Goal: Task Accomplishment & Management: Use online tool/utility

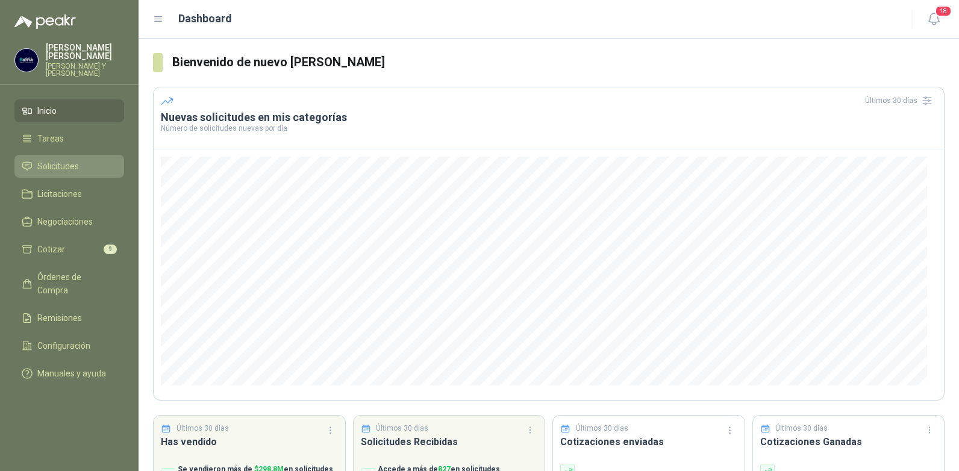
click at [46, 160] on span "Solicitudes" at bounding box center [58, 166] width 42 height 13
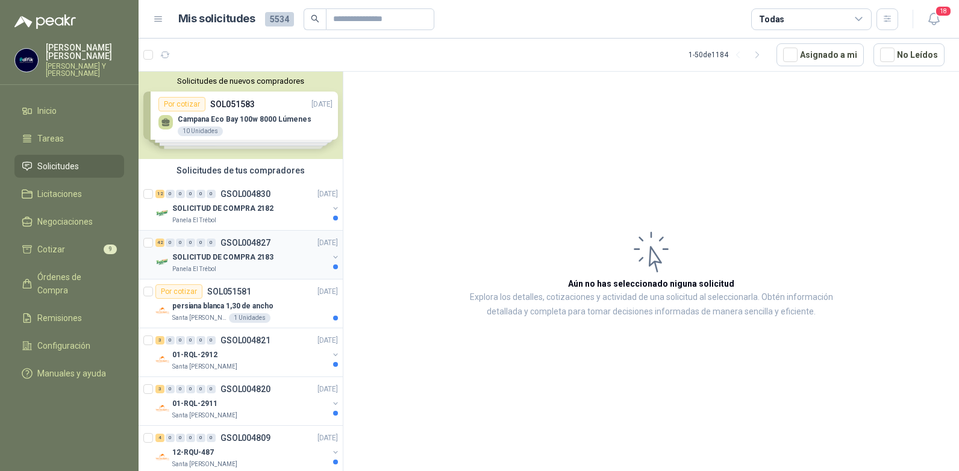
click at [263, 242] on p "GSOL004827" at bounding box center [246, 243] width 50 height 8
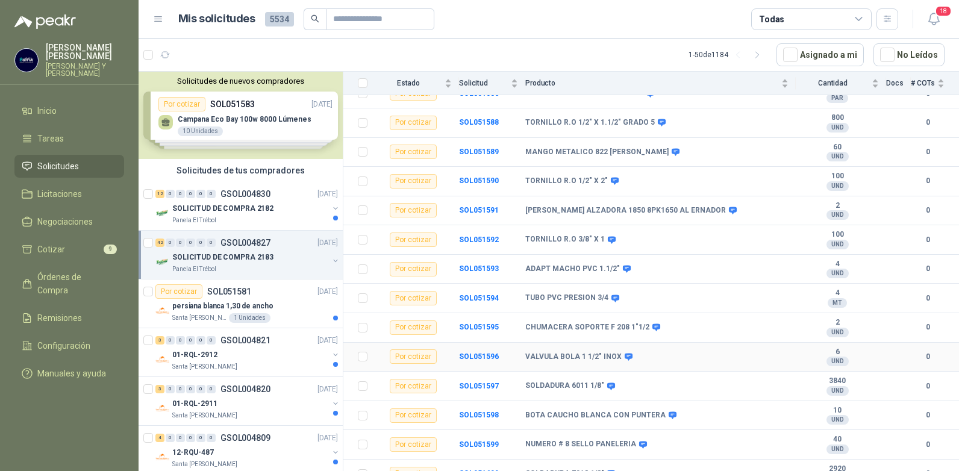
scroll to position [181, 0]
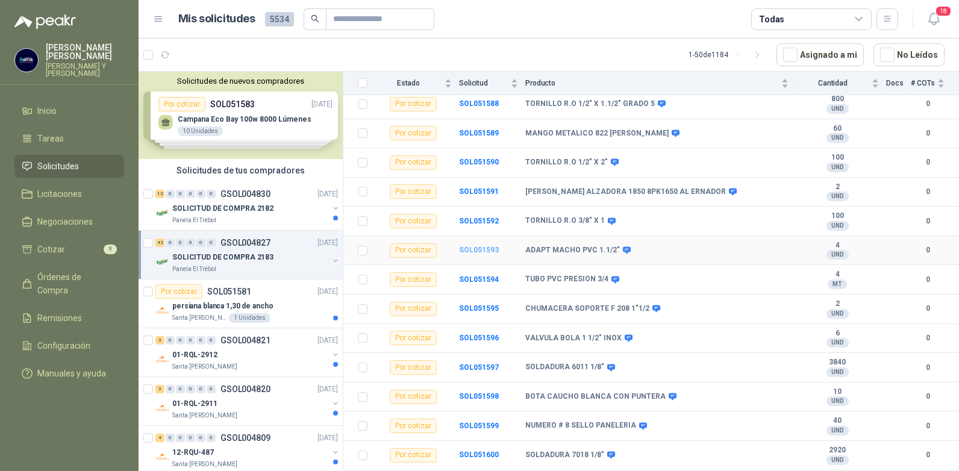
click at [475, 246] on b "SOL051593" at bounding box center [479, 250] width 40 height 8
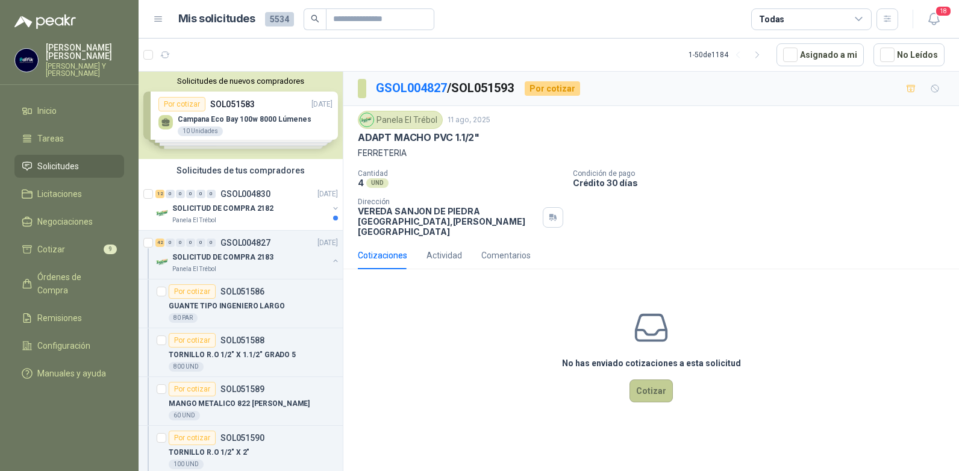
click at [650, 383] on button "Cotizar" at bounding box center [651, 391] width 43 height 23
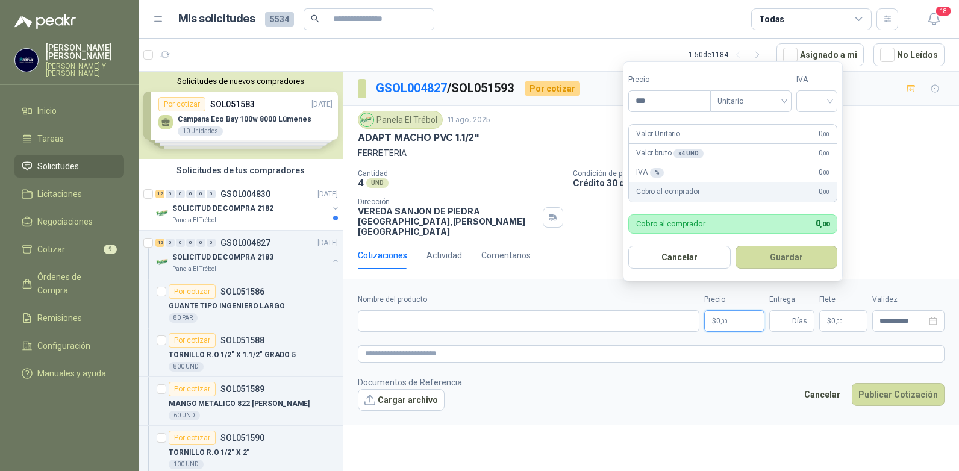
click at [754, 310] on p "$ 0 ,00" at bounding box center [734, 321] width 60 height 22
click at [834, 95] on div at bounding box center [816, 101] width 41 height 22
type input "*******"
click at [812, 122] on div "19%" at bounding box center [820, 125] width 22 height 13
click at [792, 312] on span "Días" at bounding box center [791, 321] width 45 height 22
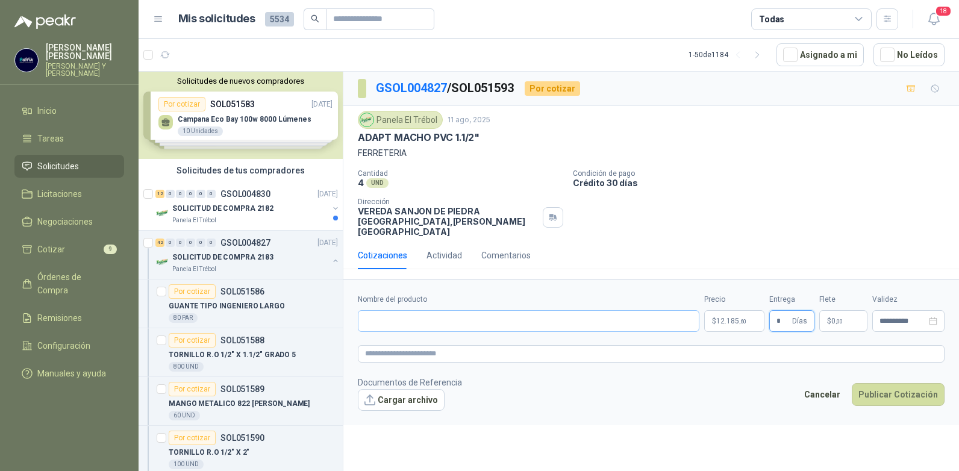
type input "*"
click at [570, 310] on input "Nombre del producto" at bounding box center [529, 321] width 342 height 22
type input "**********"
click at [882, 383] on button "Publicar Cotización" at bounding box center [898, 394] width 93 height 23
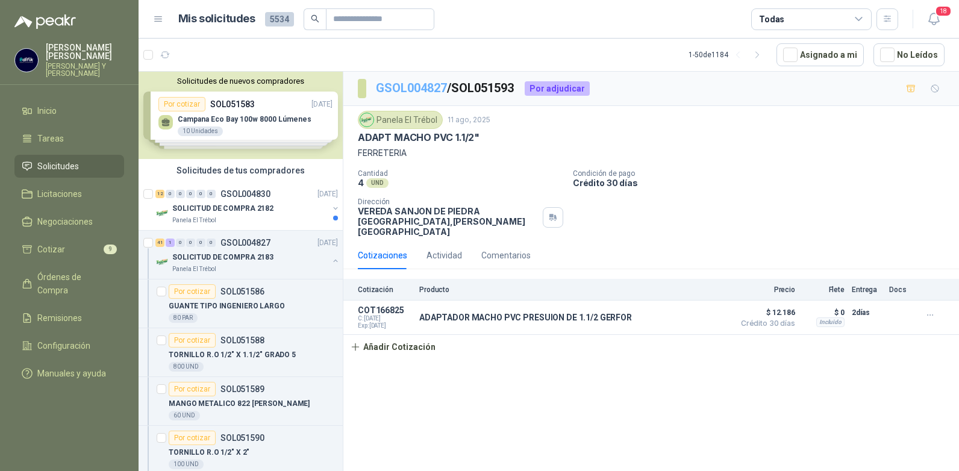
click at [436, 87] on link "GSOL004827" at bounding box center [411, 88] width 71 height 14
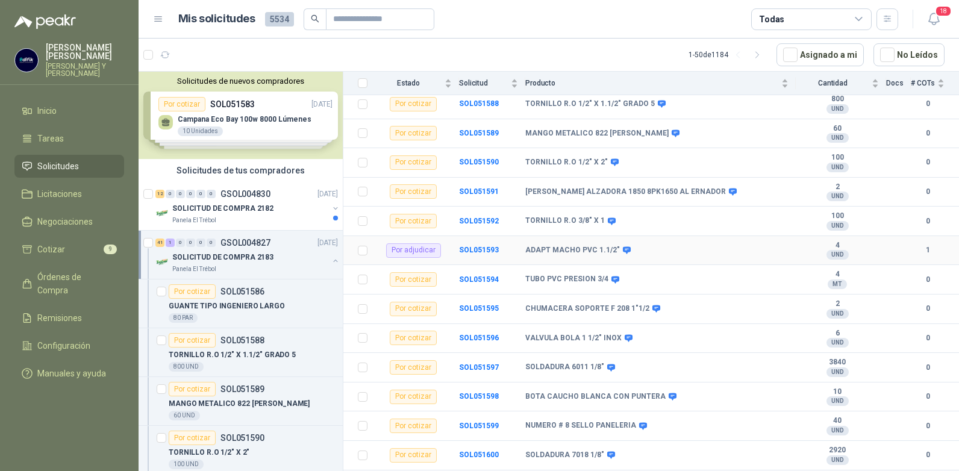
scroll to position [241, 0]
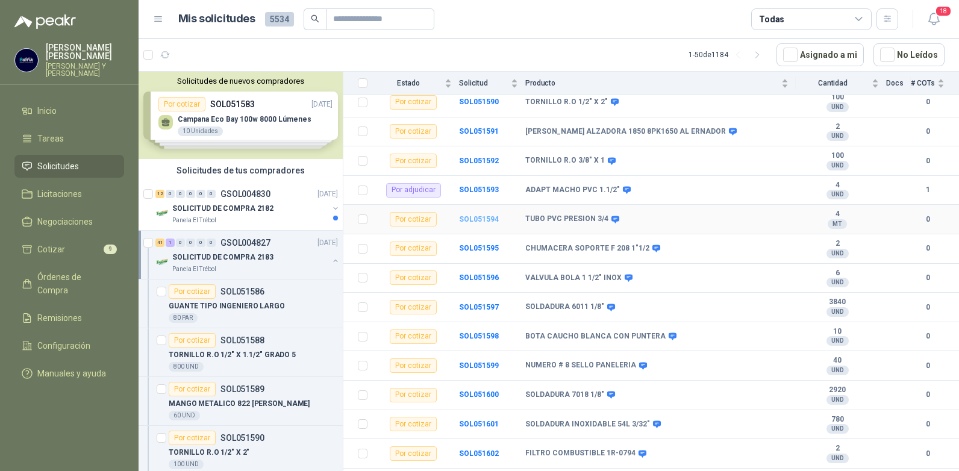
click at [479, 215] on b "SOL051594" at bounding box center [479, 219] width 40 height 8
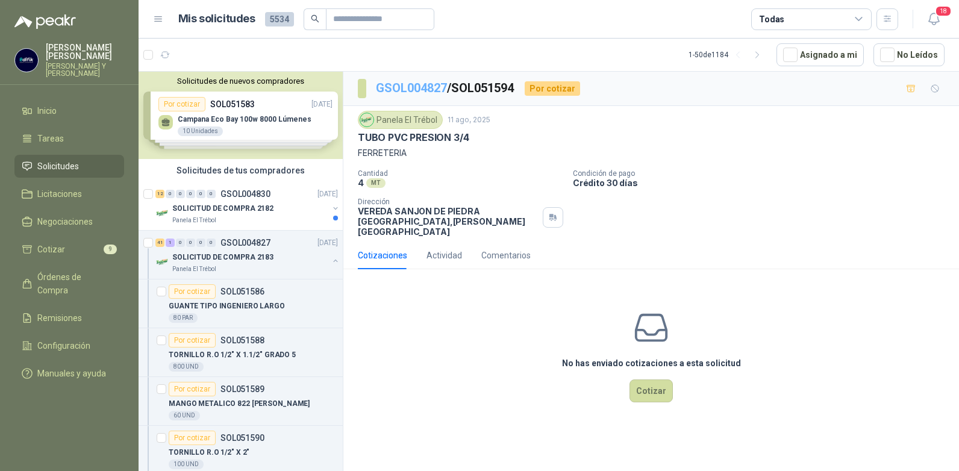
click at [426, 86] on link "GSOL004827" at bounding box center [411, 88] width 71 height 14
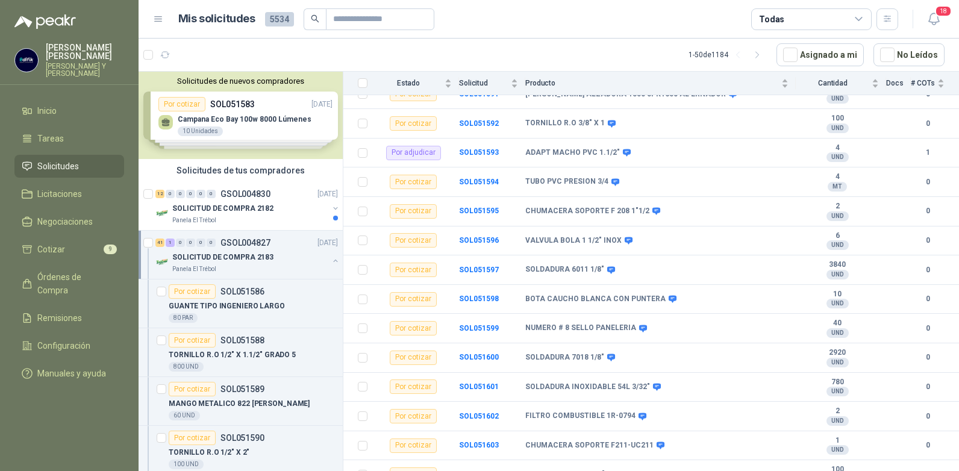
scroll to position [301, 0]
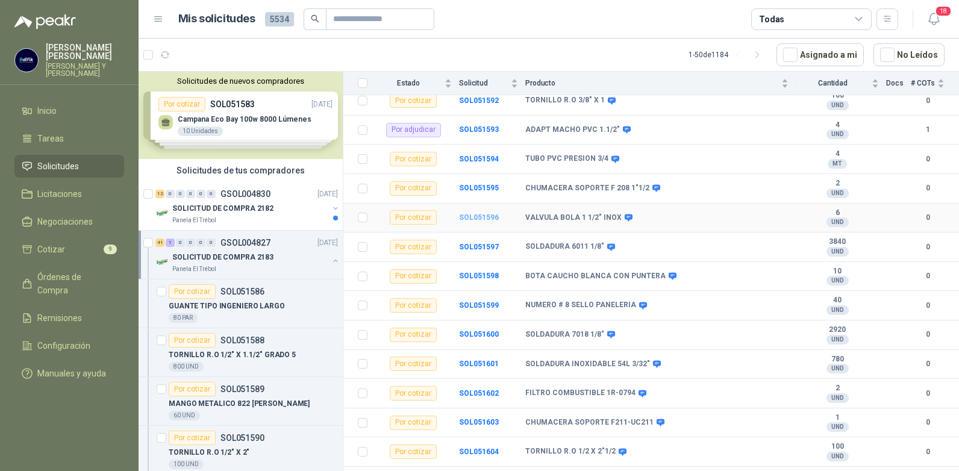
click at [489, 213] on b "SOL051596" at bounding box center [479, 217] width 40 height 8
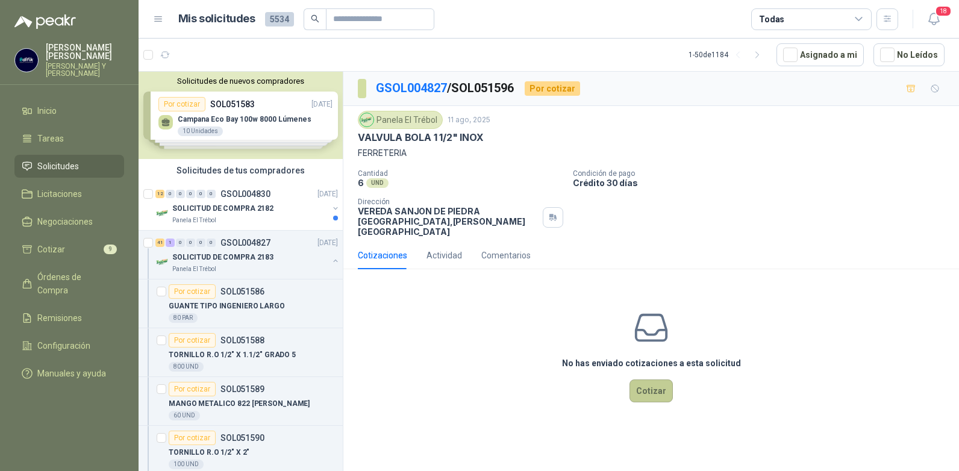
click at [645, 380] on button "Cotizar" at bounding box center [651, 391] width 43 height 23
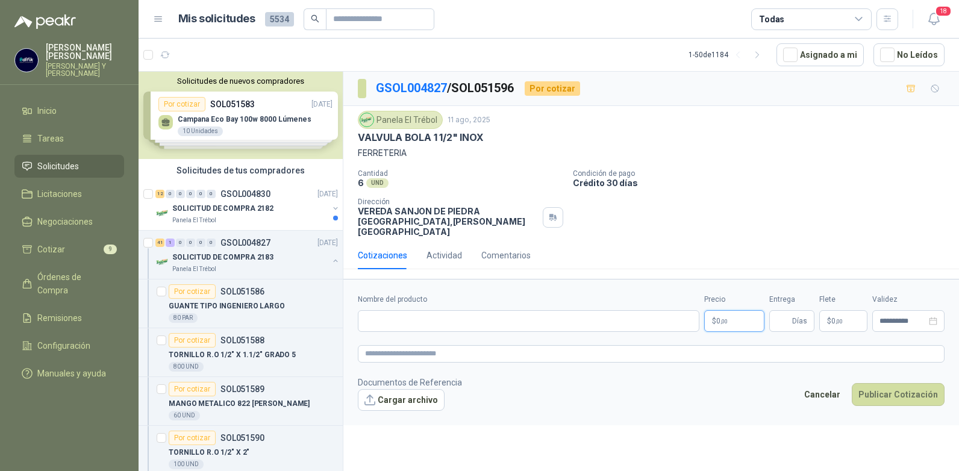
click at [723, 318] on span ",00" at bounding box center [724, 321] width 7 height 7
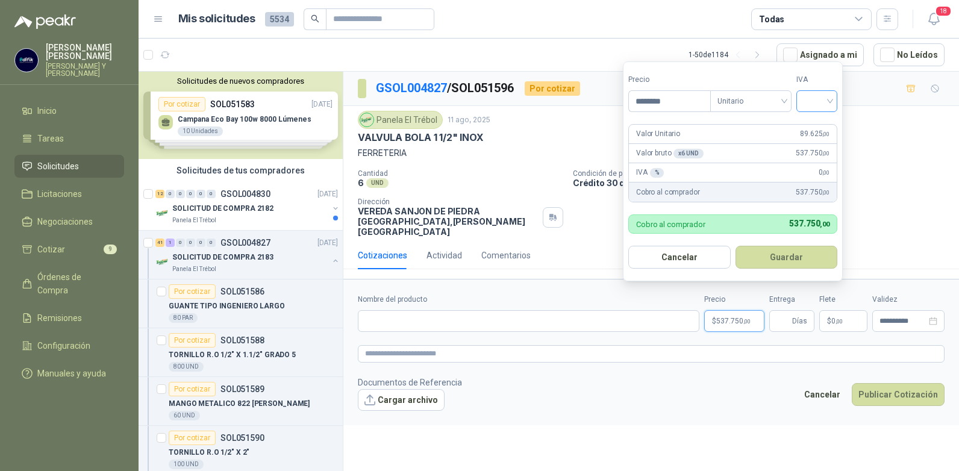
click at [834, 101] on div at bounding box center [816, 101] width 41 height 22
type input "********"
click at [812, 127] on div "19%" at bounding box center [820, 125] width 22 height 13
drag, startPoint x: 801, startPoint y: 256, endPoint x: 793, endPoint y: 260, distance: 8.9
click at [800, 256] on button "Guardar" at bounding box center [789, 257] width 104 height 23
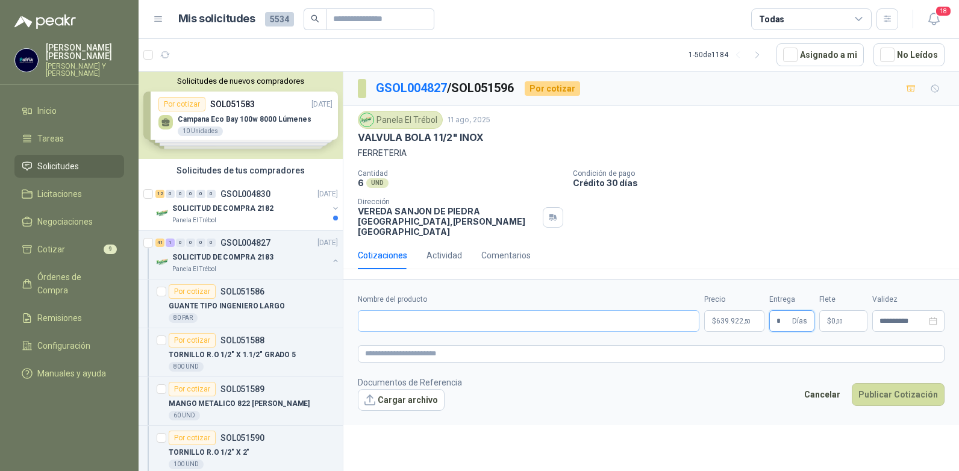
type input "*"
click at [416, 313] on input "Nombre del producto" at bounding box center [529, 321] width 342 height 22
type input "**********"
click at [906, 383] on button "Publicar Cotización" at bounding box center [898, 394] width 93 height 23
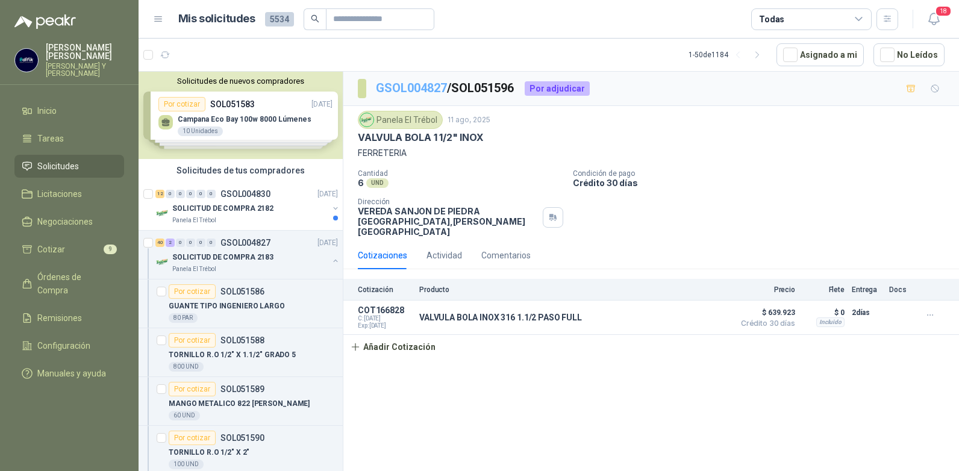
click at [430, 86] on link "GSOL004827" at bounding box center [411, 88] width 71 height 14
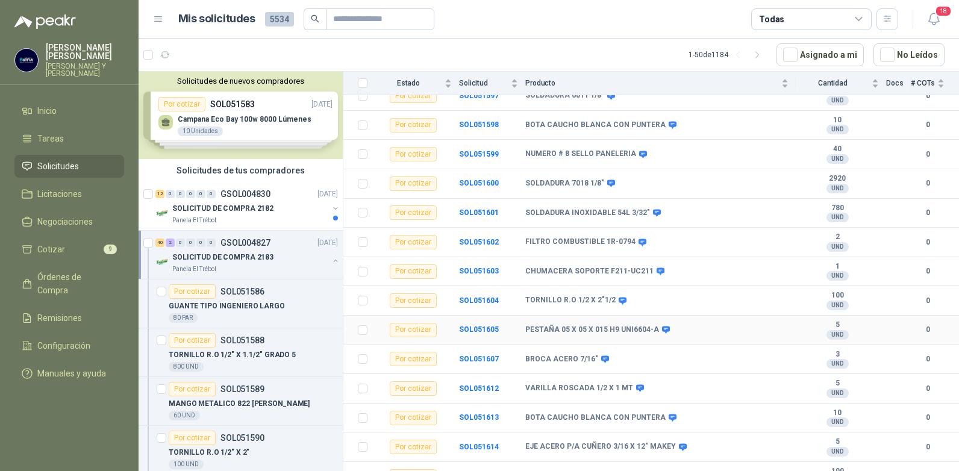
scroll to position [482, 0]
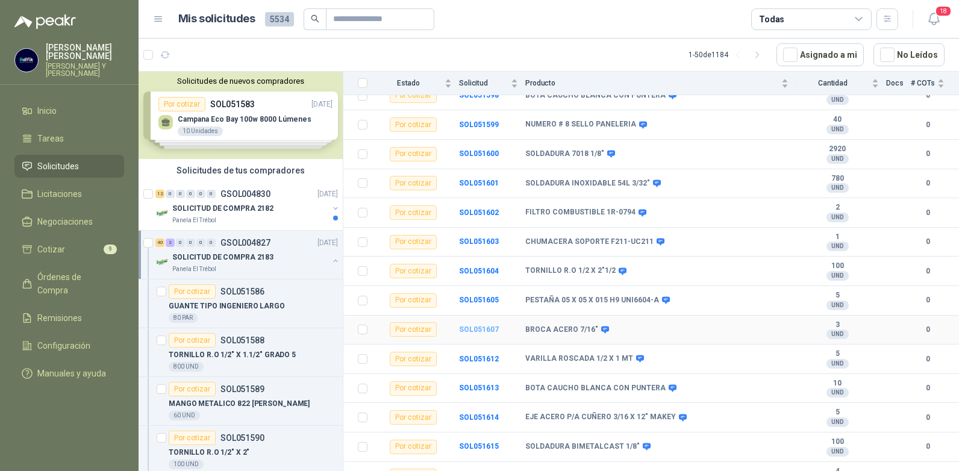
click at [483, 325] on b "SOL051607" at bounding box center [479, 329] width 40 height 8
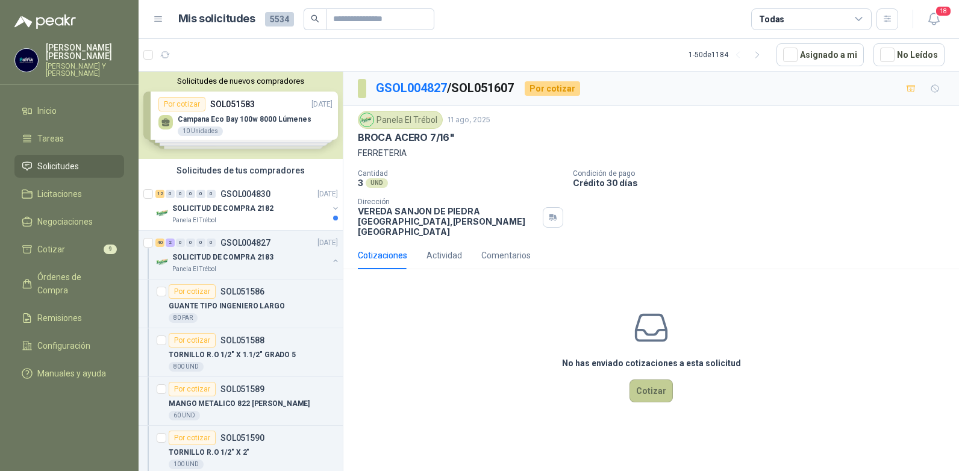
click at [653, 381] on button "Cotizar" at bounding box center [651, 391] width 43 height 23
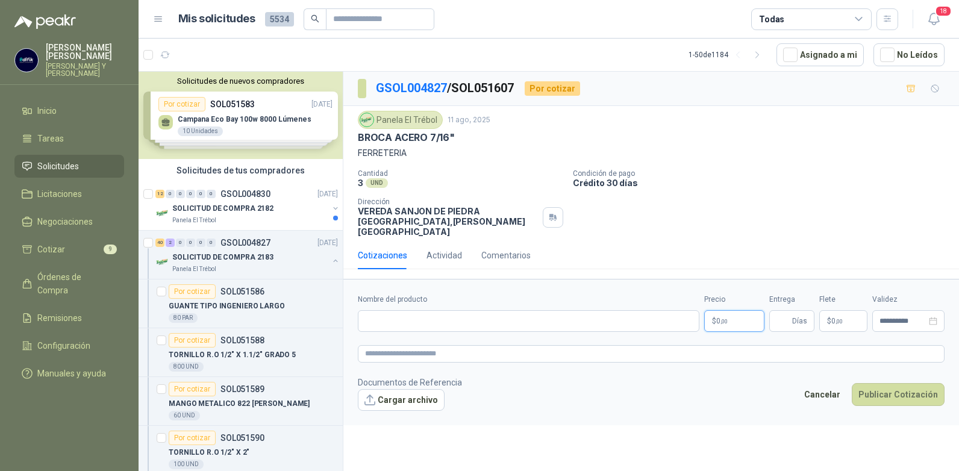
click at [736, 311] on p "$ 0 ,00" at bounding box center [734, 321] width 60 height 22
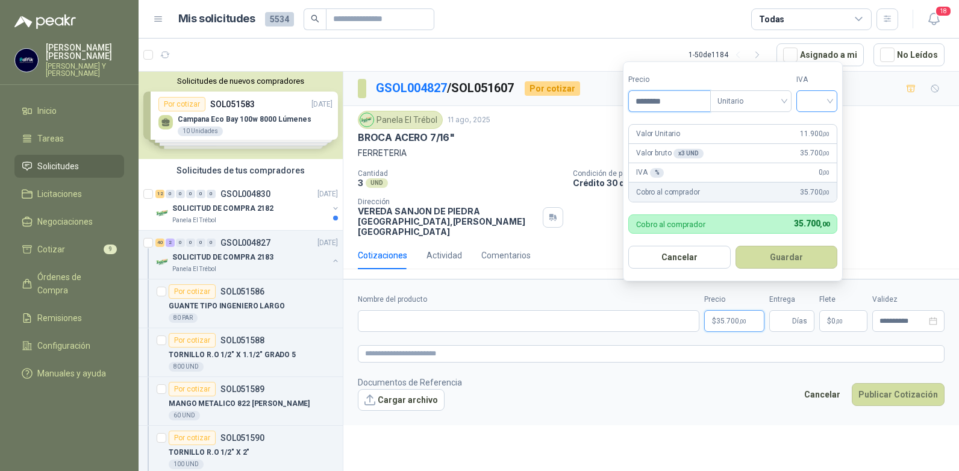
type input "********"
click at [830, 99] on input "search" at bounding box center [817, 100] width 27 height 18
click at [819, 124] on div "19%" at bounding box center [820, 125] width 22 height 13
click at [787, 251] on button "Guardar" at bounding box center [789, 257] width 104 height 23
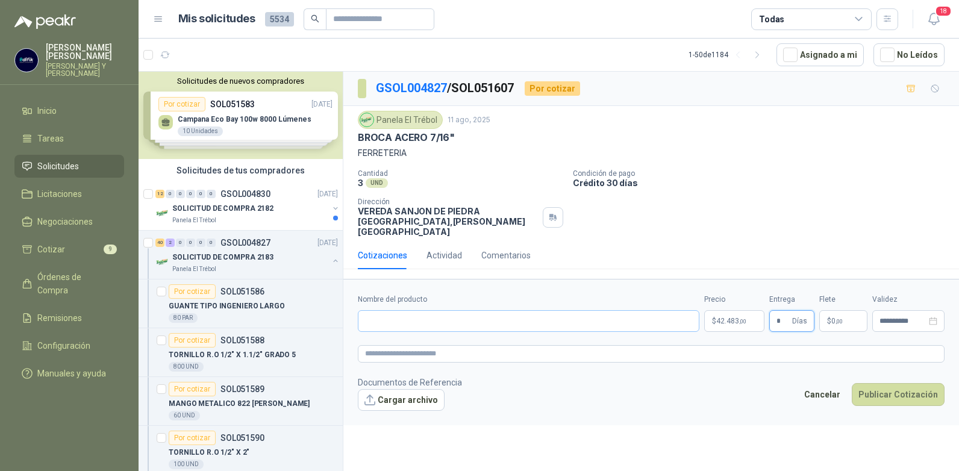
type input "*"
click at [464, 313] on input "Nombre del producto" at bounding box center [529, 321] width 342 height 22
type input "**********"
click at [884, 383] on button "Publicar Cotización" at bounding box center [898, 394] width 93 height 23
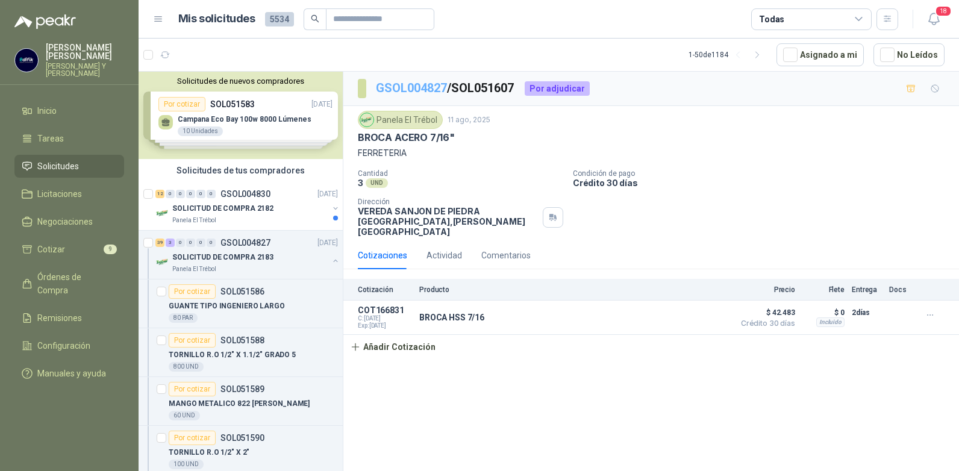
click at [431, 86] on link "GSOL004827" at bounding box center [411, 88] width 71 height 14
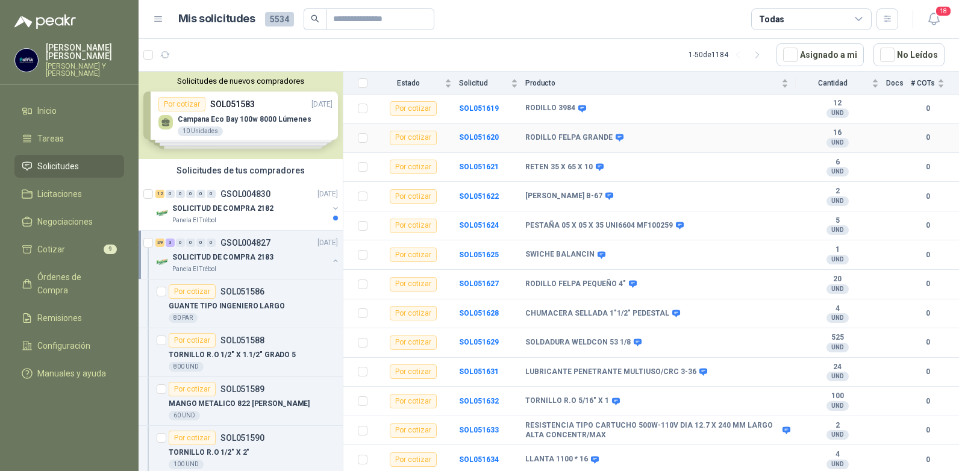
scroll to position [964, 0]
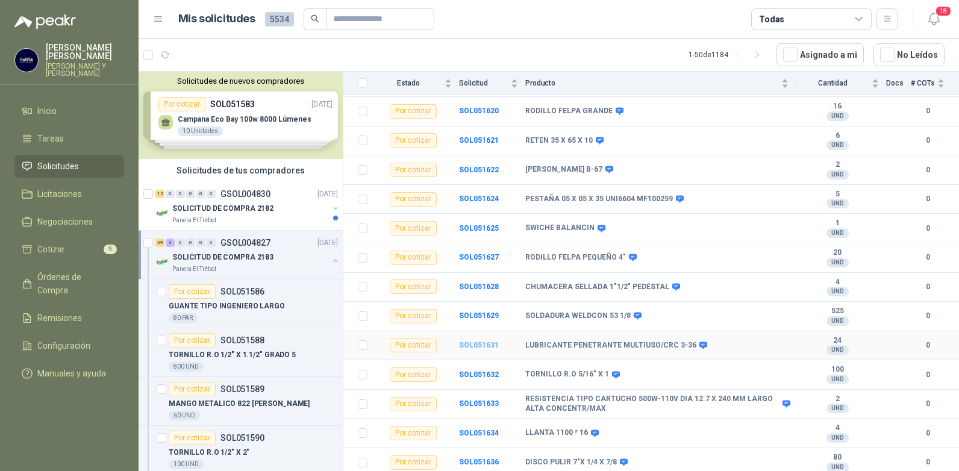
click at [472, 341] on b "SOL051631" at bounding box center [479, 345] width 40 height 8
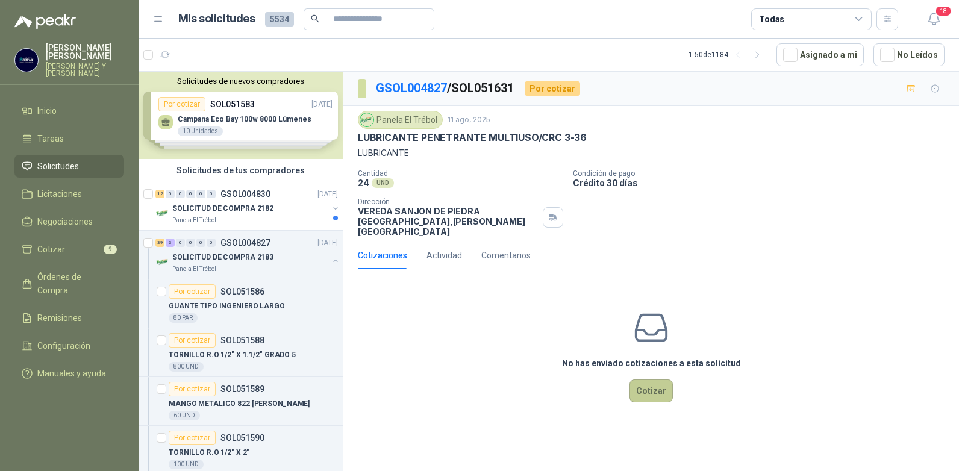
click at [641, 385] on button "Cotizar" at bounding box center [651, 391] width 43 height 23
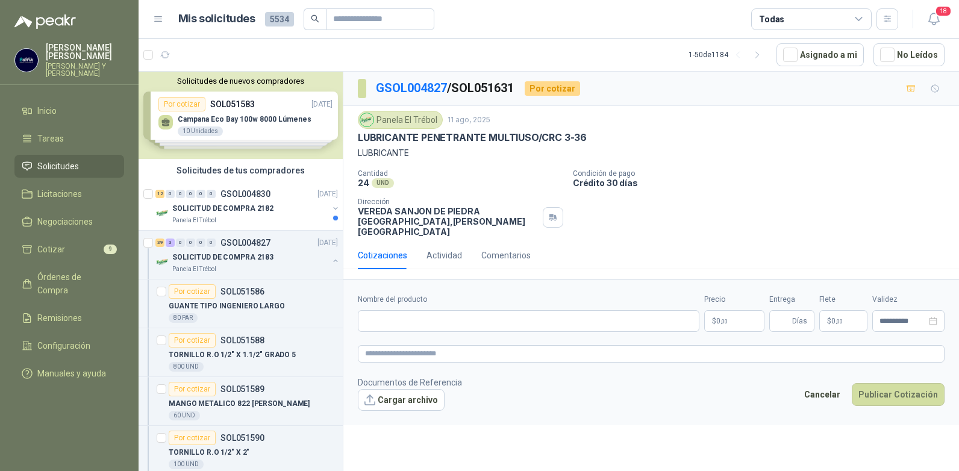
click at [722, 318] on span ",00" at bounding box center [724, 321] width 7 height 7
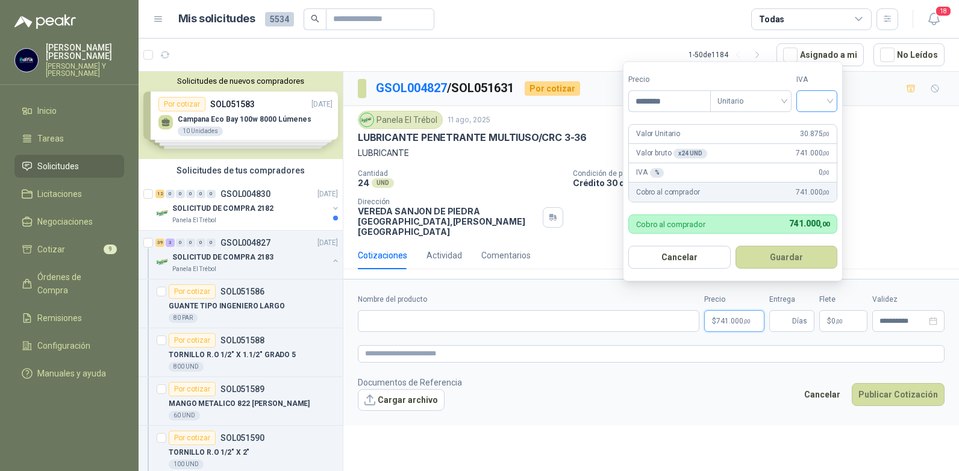
type input "********"
click at [830, 103] on input "search" at bounding box center [817, 100] width 27 height 18
click at [814, 130] on div "19%" at bounding box center [820, 125] width 22 height 13
click at [790, 248] on button "Guardar" at bounding box center [789, 257] width 104 height 23
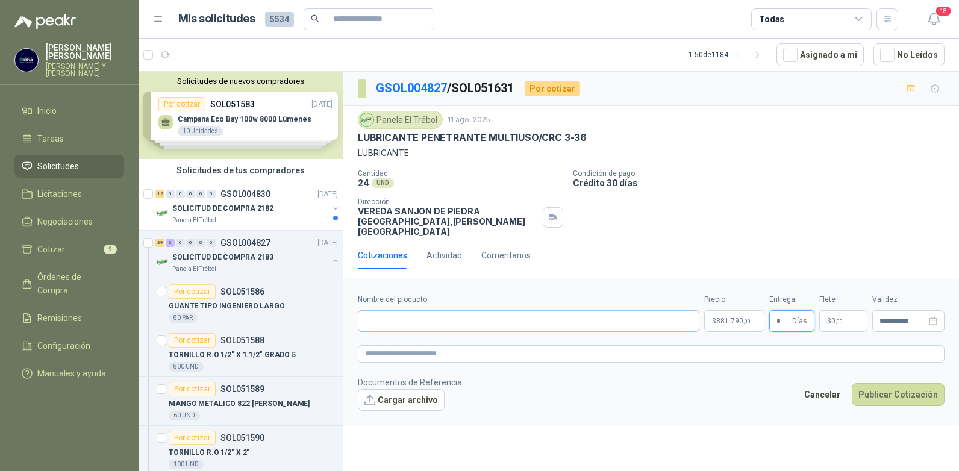
type input "*"
click at [443, 310] on input "Nombre del producto" at bounding box center [529, 321] width 342 height 22
type input "**********"
click at [874, 383] on button "Publicar Cotización" at bounding box center [898, 394] width 93 height 23
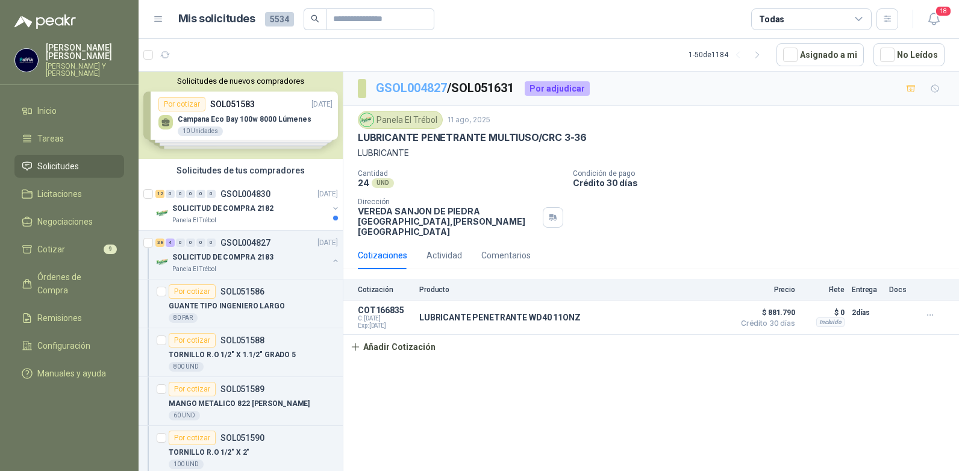
click at [439, 85] on link "GSOL004827" at bounding box center [411, 88] width 71 height 14
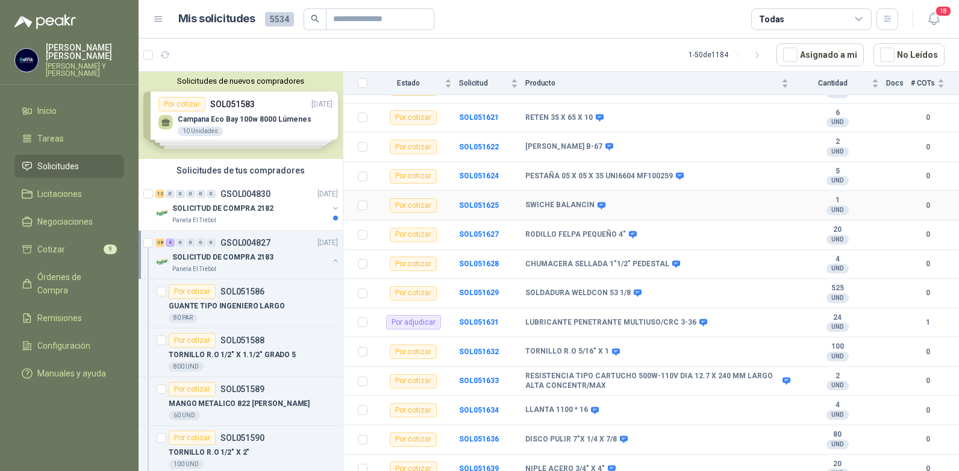
scroll to position [927, 0]
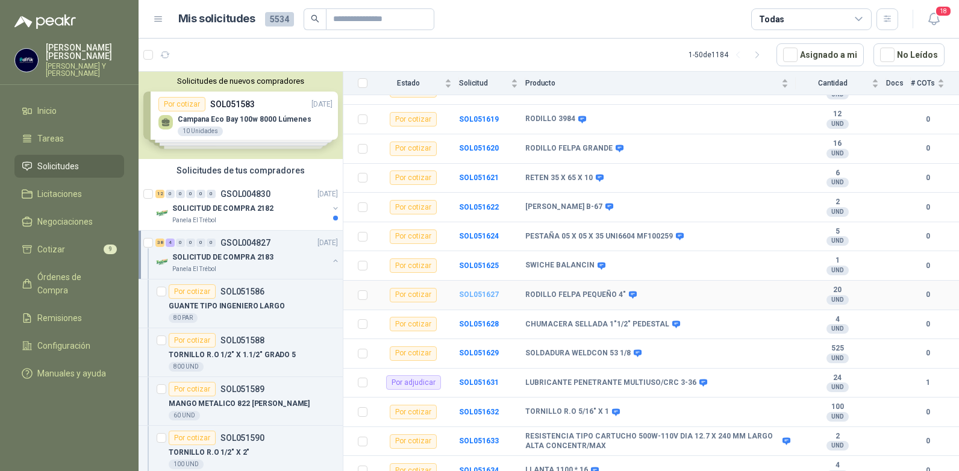
click at [481, 290] on b "SOL051627" at bounding box center [479, 294] width 40 height 8
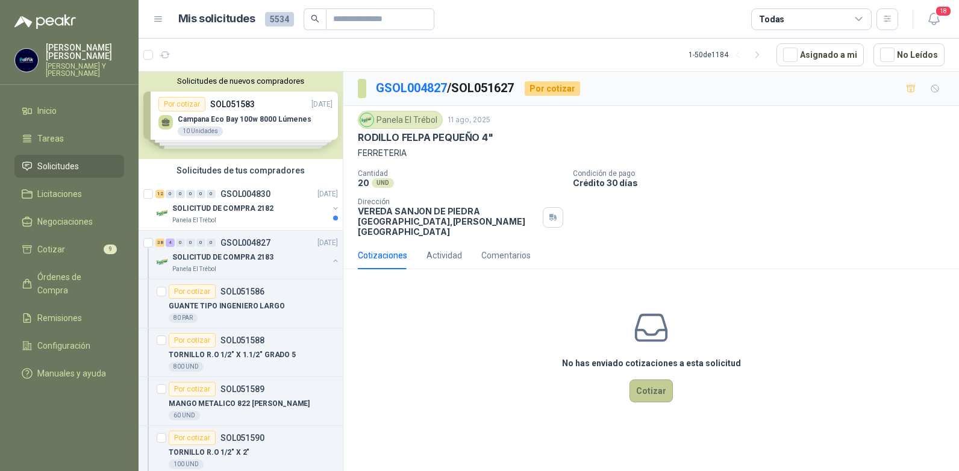
click at [642, 380] on button "Cotizar" at bounding box center [651, 391] width 43 height 23
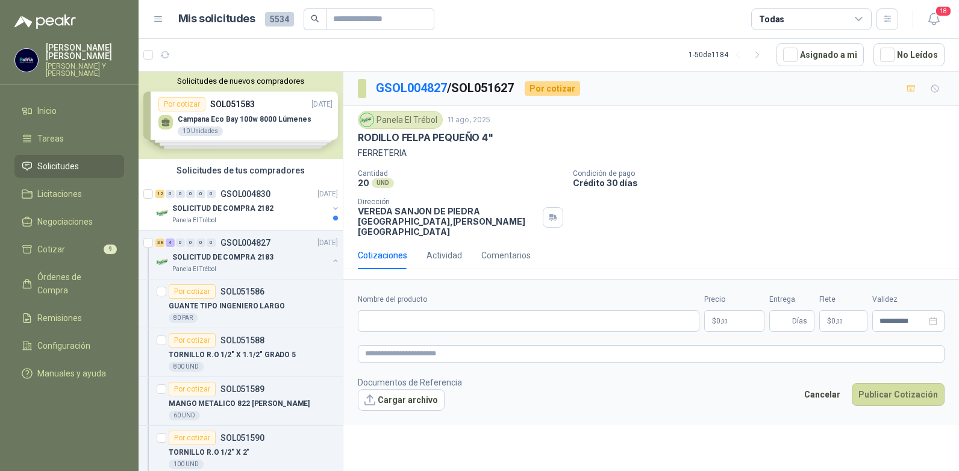
click at [734, 311] on p "$ 0 ,00" at bounding box center [734, 321] width 60 height 22
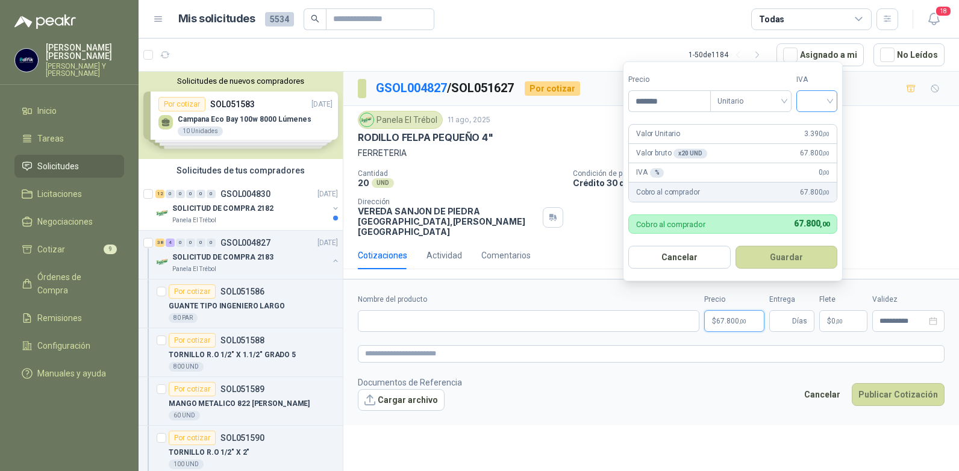
click at [834, 99] on div at bounding box center [816, 101] width 41 height 22
type input "*******"
click at [815, 122] on div "19%" at bounding box center [820, 125] width 22 height 13
click at [778, 253] on button "Guardar" at bounding box center [789, 257] width 104 height 23
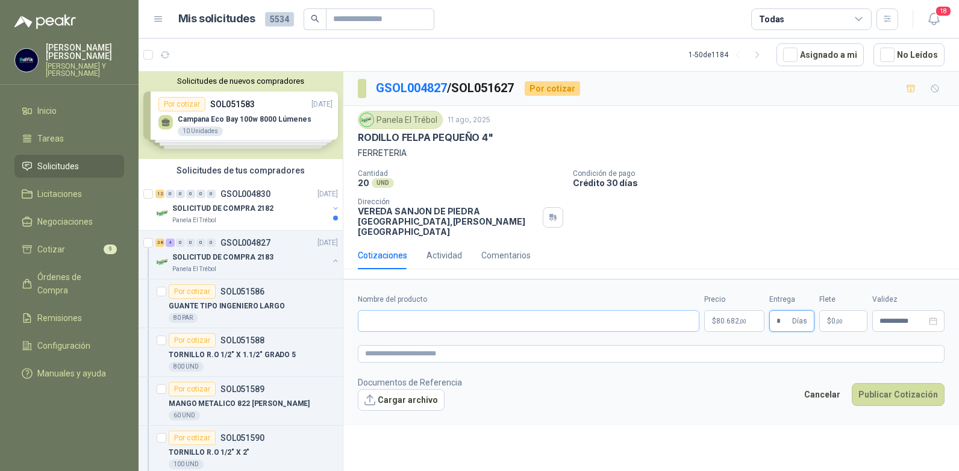
type input "*"
click at [436, 315] on input "Nombre del producto" at bounding box center [529, 321] width 342 height 22
type input "**********"
click at [884, 387] on button "Publicar Cotización" at bounding box center [898, 394] width 93 height 23
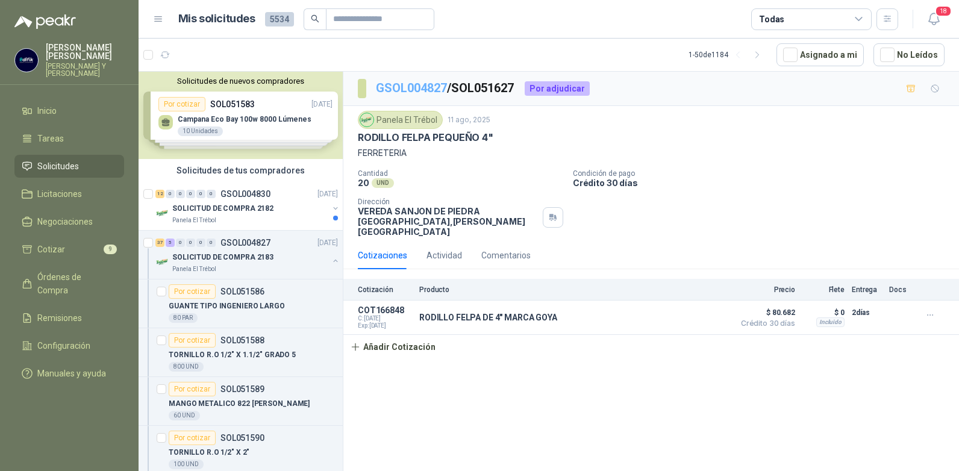
click at [428, 87] on link "GSOL004827" at bounding box center [411, 88] width 71 height 14
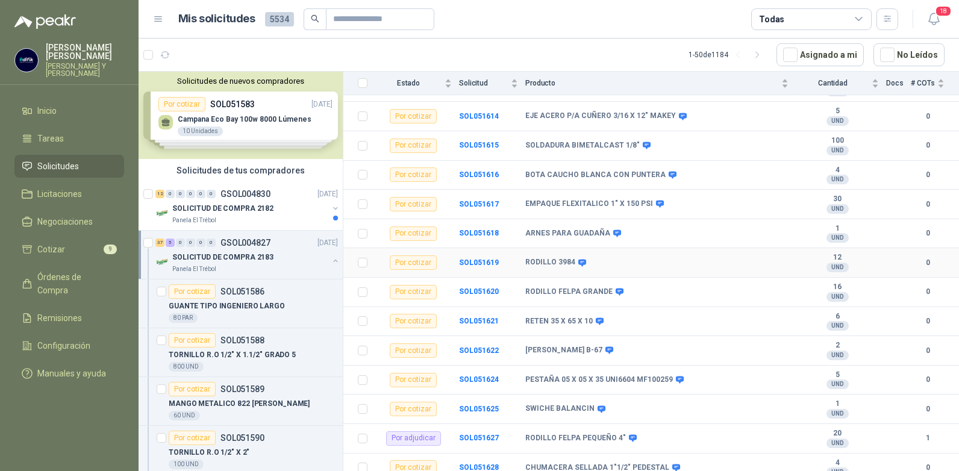
scroll to position [987, 0]
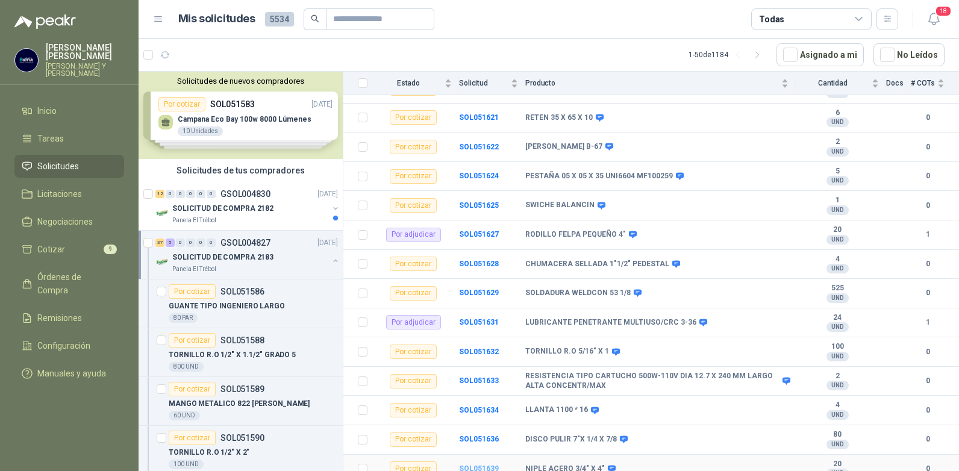
click at [474, 465] on b "SOL051639" at bounding box center [479, 469] width 40 height 8
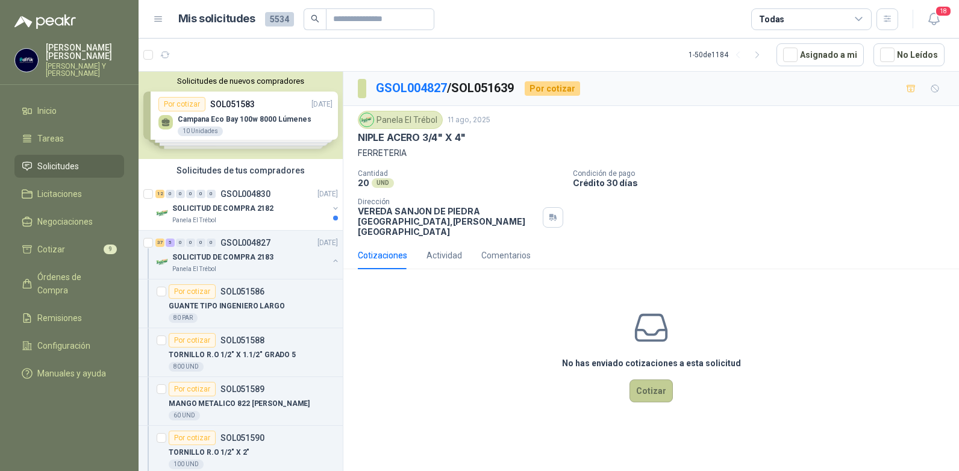
click at [647, 383] on button "Cotizar" at bounding box center [651, 391] width 43 height 23
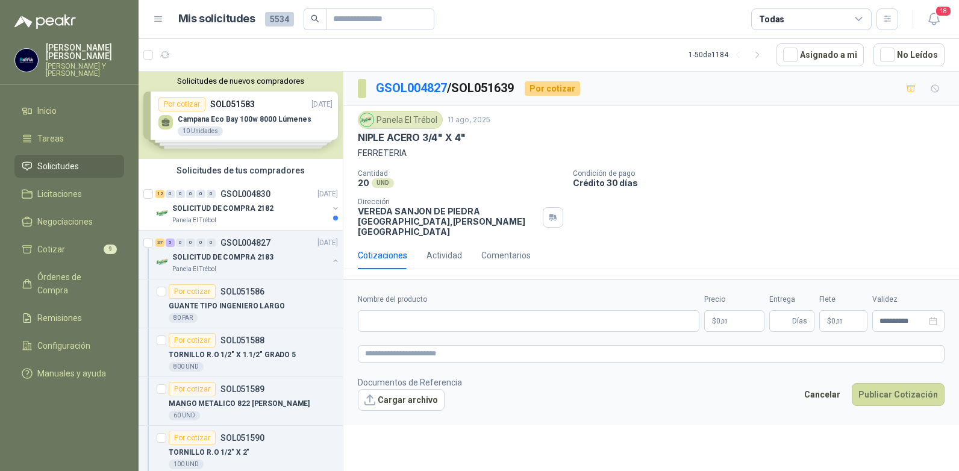
click at [726, 318] on span ",00" at bounding box center [724, 321] width 7 height 7
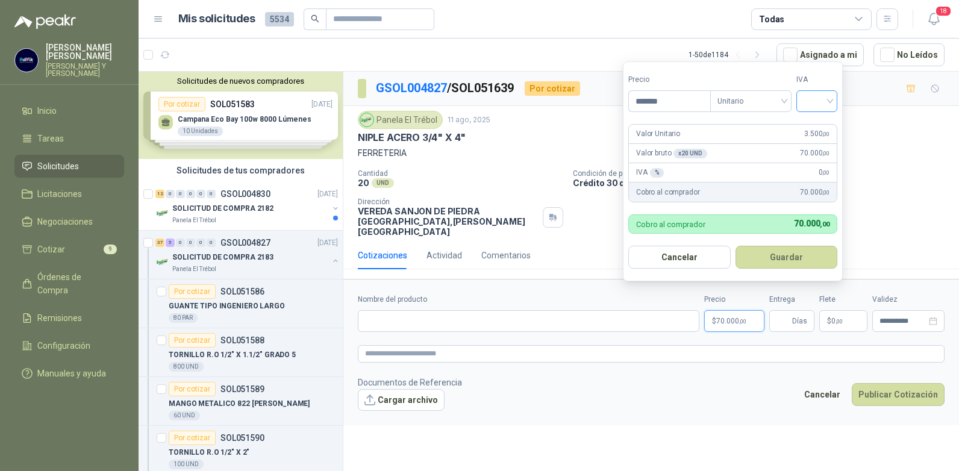
type input "*******"
click at [827, 99] on input "search" at bounding box center [817, 100] width 27 height 18
click at [812, 127] on div "19%" at bounding box center [820, 125] width 22 height 13
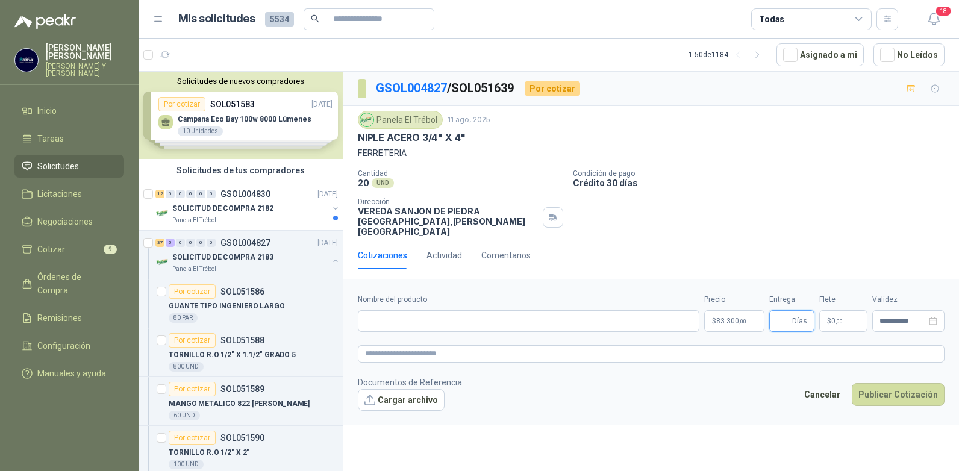
click at [778, 316] on input "Entrega" at bounding box center [783, 321] width 13 height 20
type input "*"
click at [447, 311] on input "Nombre del producto" at bounding box center [529, 321] width 342 height 22
click at [440, 311] on input "**********" at bounding box center [529, 321] width 342 height 22
type input "**********"
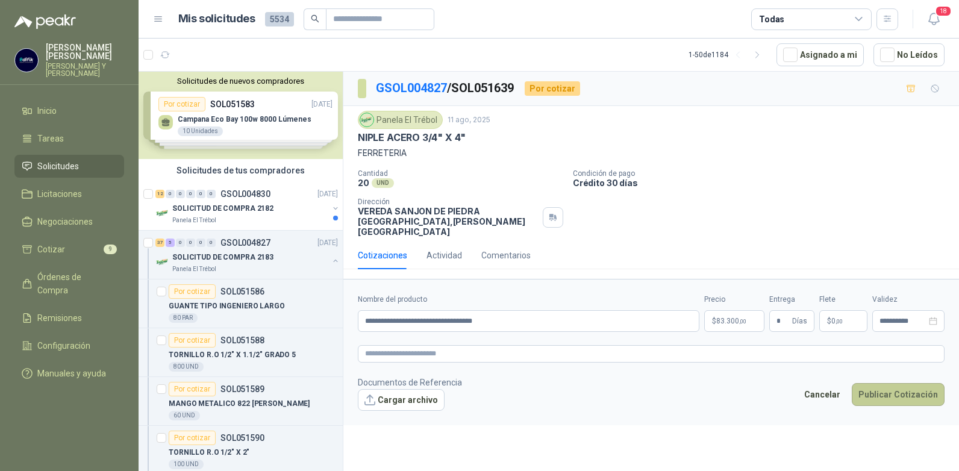
click at [883, 383] on button "Publicar Cotización" at bounding box center [898, 394] width 93 height 23
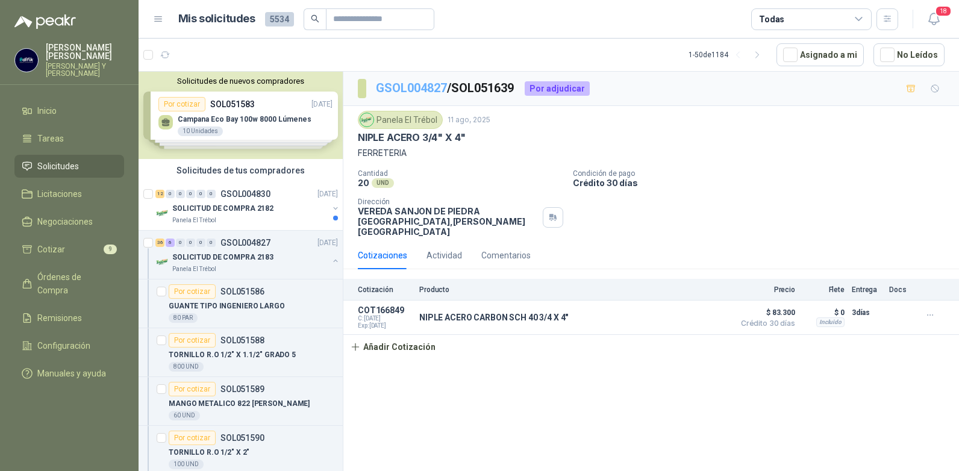
click at [424, 88] on link "GSOL004827" at bounding box center [411, 88] width 71 height 14
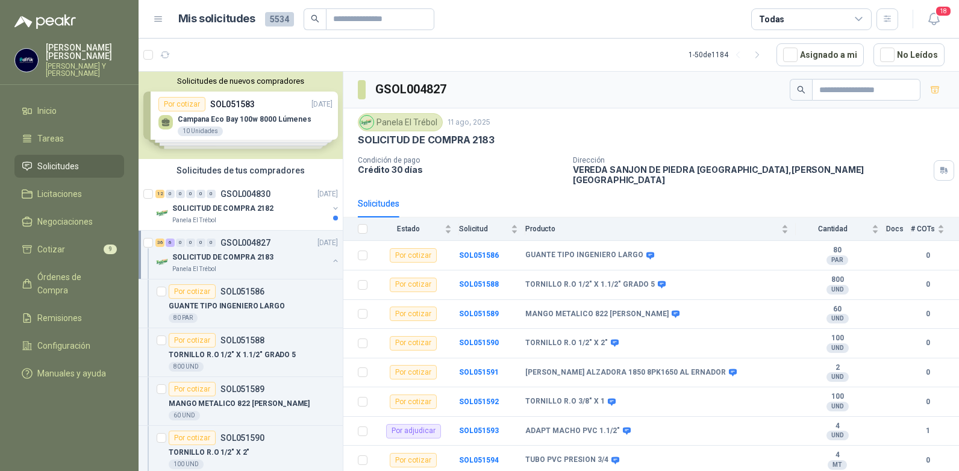
click at [67, 160] on span "Solicitudes" at bounding box center [58, 166] width 42 height 13
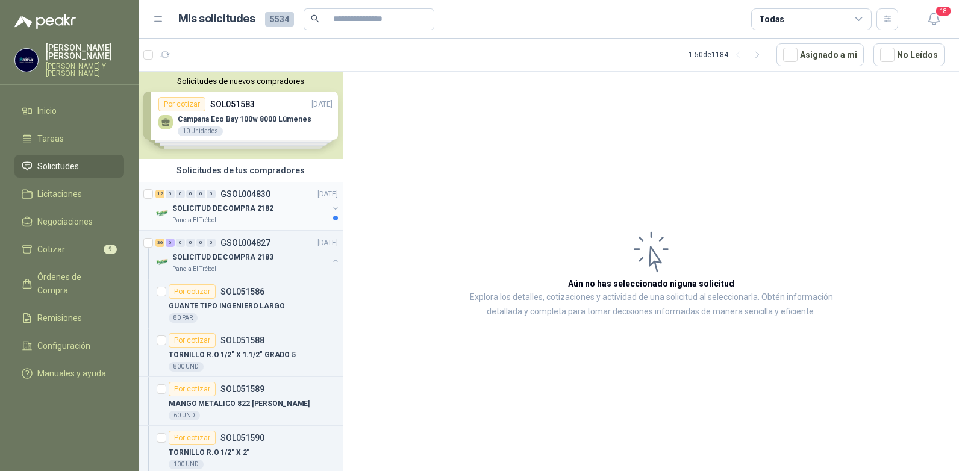
click at [251, 193] on p "GSOL004830" at bounding box center [246, 194] width 50 height 8
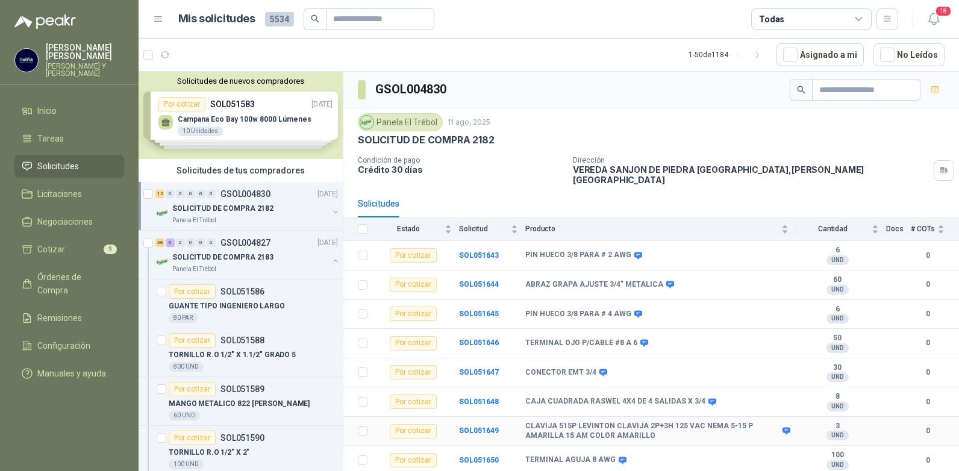
scroll to position [108, 0]
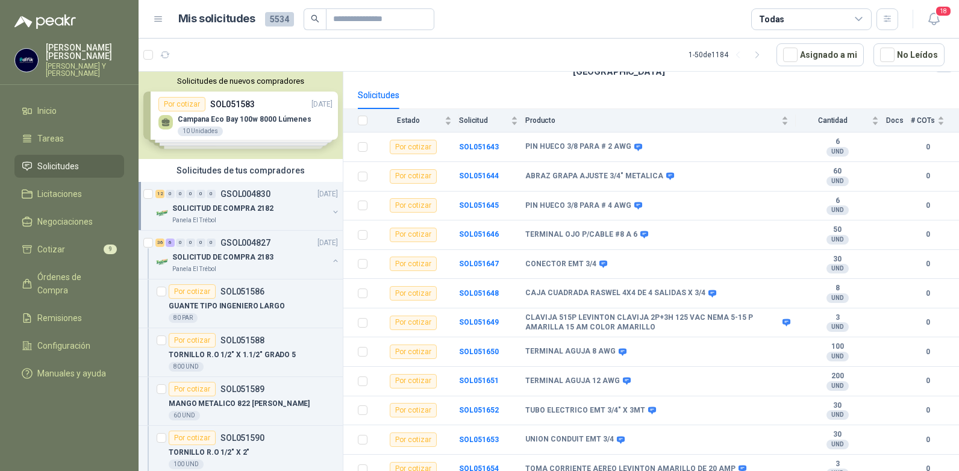
drag, startPoint x: 281, startPoint y: 102, endPoint x: 102, endPoint y: 52, distance: 185.8
